Goal: Transaction & Acquisition: Purchase product/service

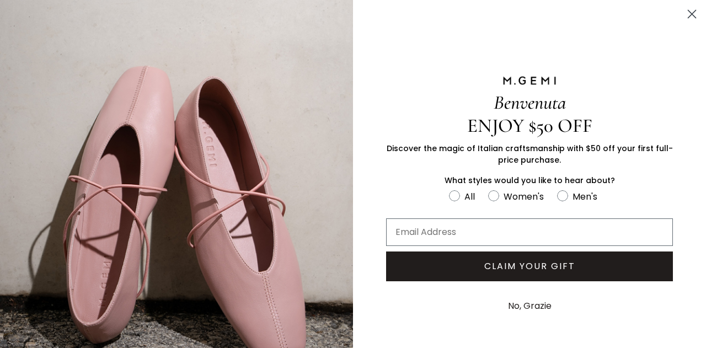
click at [686, 13] on circle "Close dialog" at bounding box center [692, 14] width 18 height 18
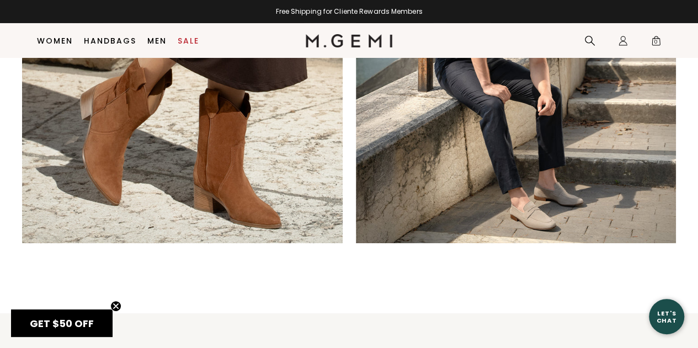
scroll to position [1876, 0]
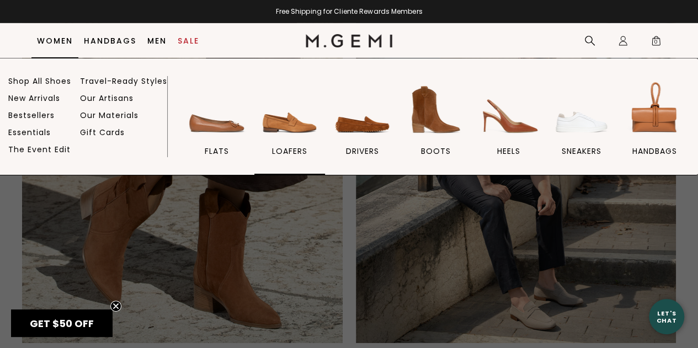
click at [304, 132] on img at bounding box center [290, 110] width 62 height 62
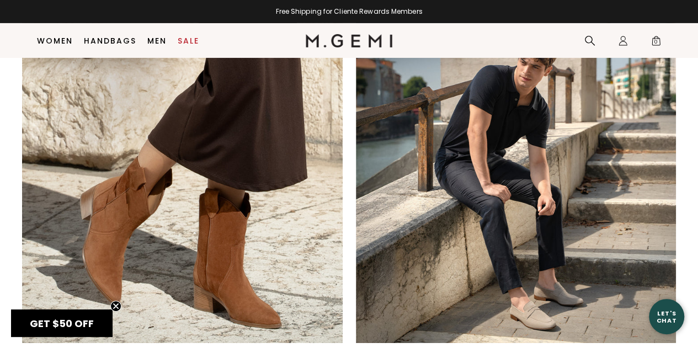
scroll to position [1863, 0]
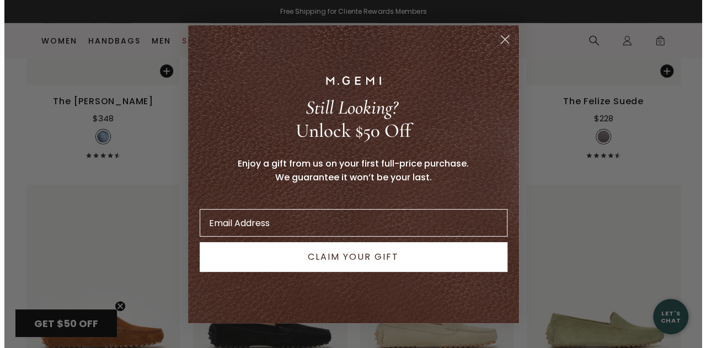
scroll to position [1588, 0]
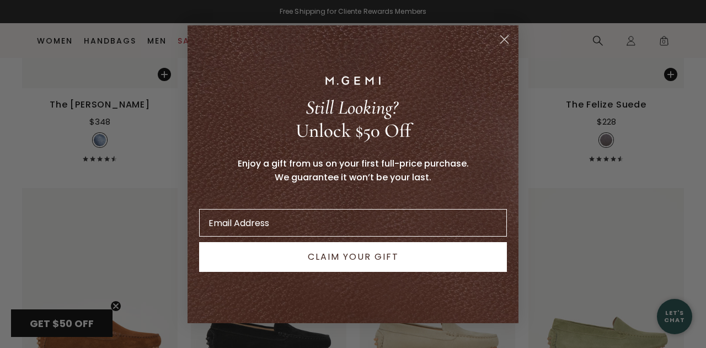
click at [501, 42] on circle "Close dialog" at bounding box center [504, 39] width 18 height 18
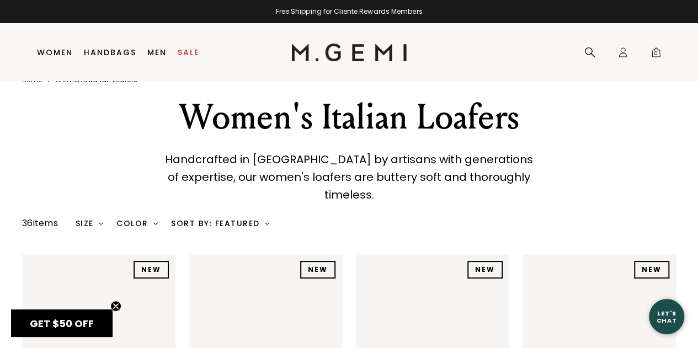
scroll to position [23, 0]
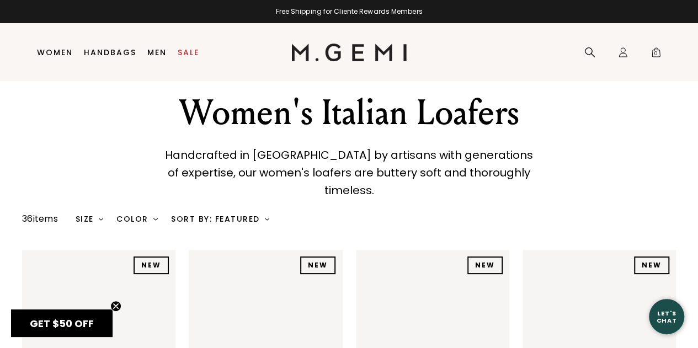
click at [93, 215] on div "Size" at bounding box center [90, 219] width 28 height 9
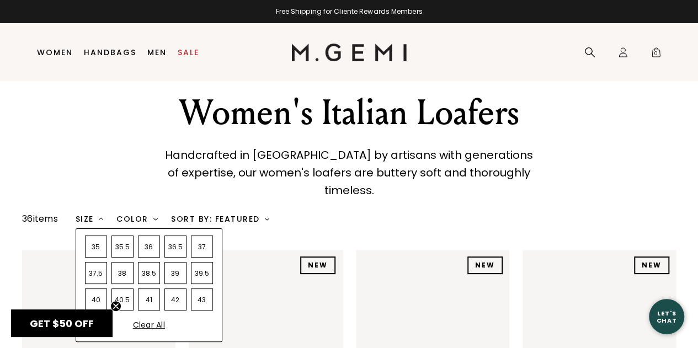
click at [93, 215] on div "Size" at bounding box center [90, 219] width 28 height 9
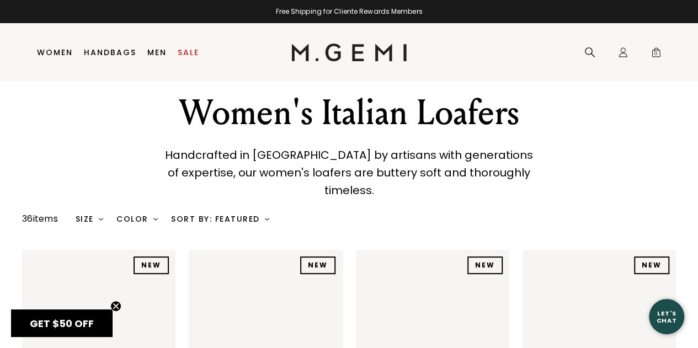
click at [101, 215] on div "Size" at bounding box center [90, 219] width 28 height 9
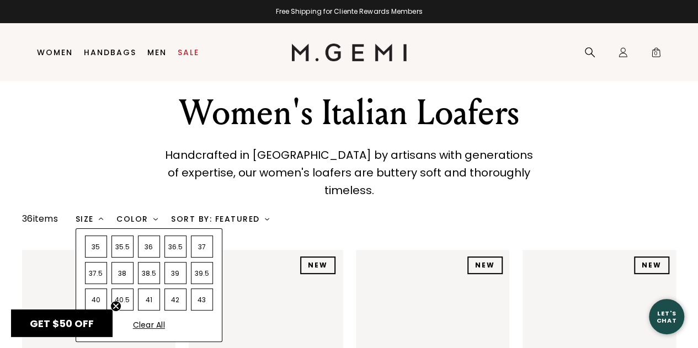
click at [101, 215] on div "Size" at bounding box center [90, 219] width 28 height 9
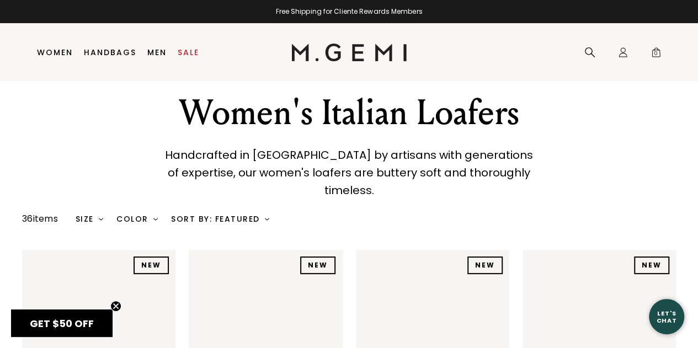
click at [260, 215] on div "Sort By: Featured" at bounding box center [220, 219] width 98 height 9
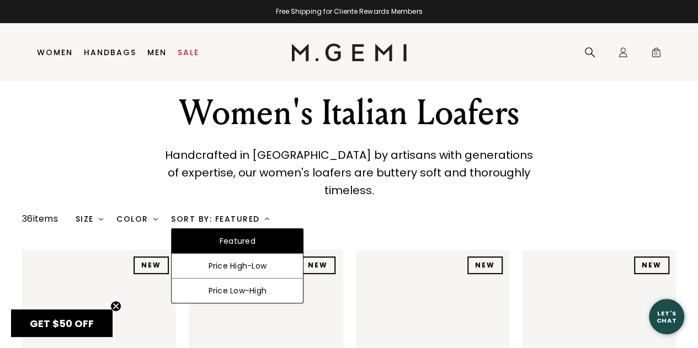
click at [260, 215] on div "Sort By: Featured" at bounding box center [220, 219] width 98 height 9
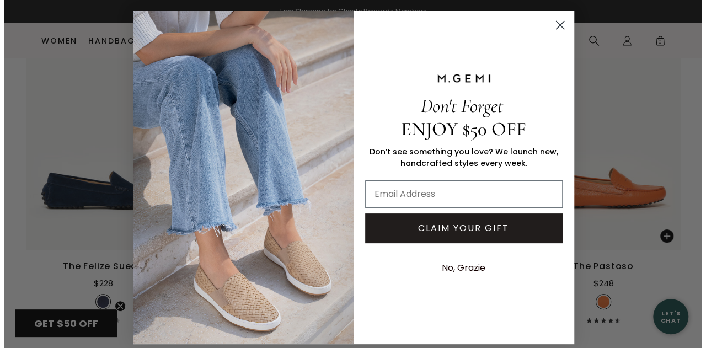
scroll to position [2058, 0]
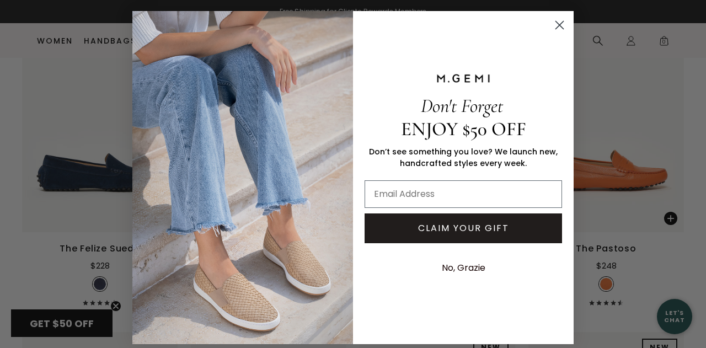
click at [553, 27] on circle "Close dialog" at bounding box center [559, 25] width 18 height 18
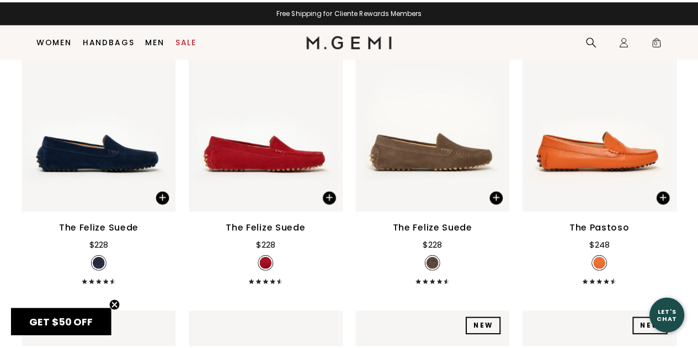
scroll to position [2041, 0]
